Goal: Check status: Check status

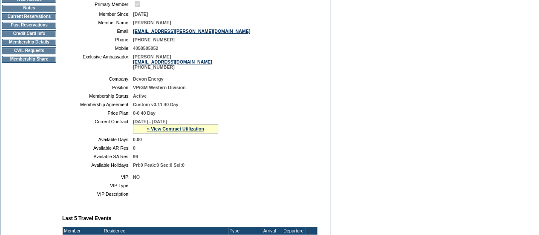
scroll to position [85, 0]
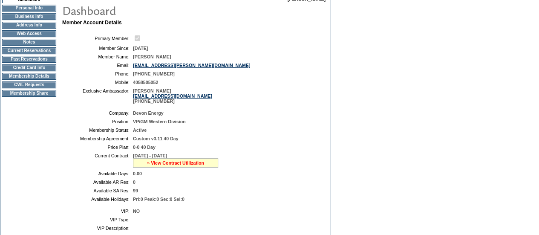
click at [181, 165] on link "» View Contract Utilization" at bounding box center [175, 162] width 57 height 5
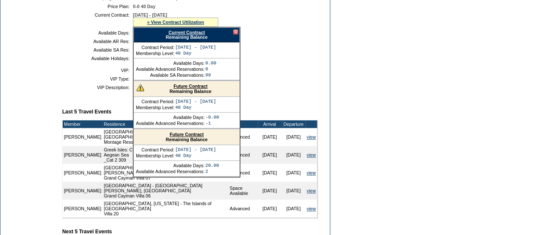
scroll to position [213, 0]
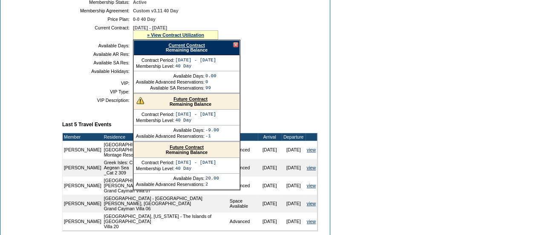
click at [195, 101] on link "Future Contract" at bounding box center [190, 98] width 34 height 5
click at [316, 114] on td "Member Account Details Primary Member: Member Since: [DATE] Member Name: [PERSO…" at bounding box center [193, 142] width 262 height 500
click at [237, 47] on div at bounding box center [235, 44] width 5 height 5
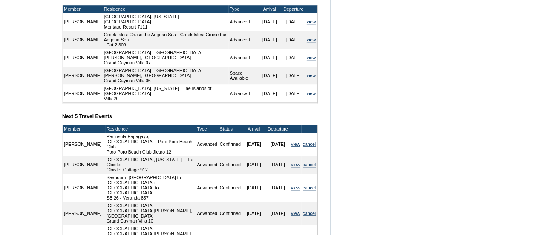
scroll to position [383, 0]
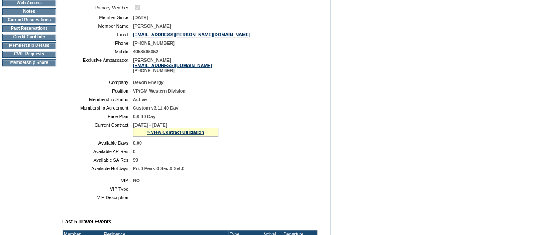
scroll to position [170, 0]
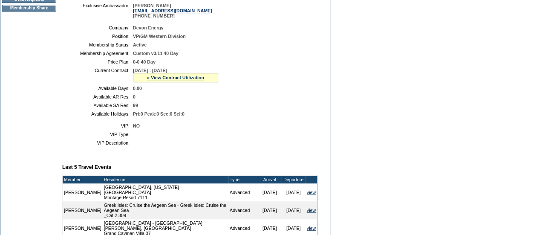
click at [191, 80] on div "» View Contract Utilization" at bounding box center [175, 77] width 85 height 9
click at [192, 80] on link "» View Contract Utilization" at bounding box center [175, 77] width 57 height 5
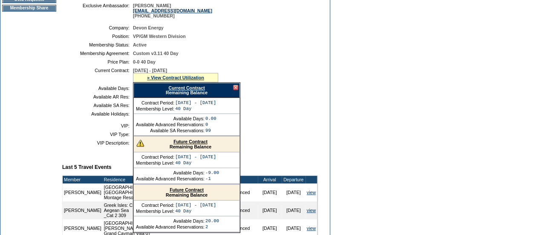
click at [176, 144] on link "Future Contract" at bounding box center [190, 141] width 34 height 5
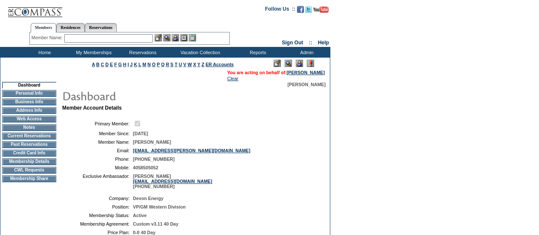
click at [24, 165] on td "Membership Details" at bounding box center [29, 161] width 54 height 7
